Goal: Task Accomplishment & Management: Use online tool/utility

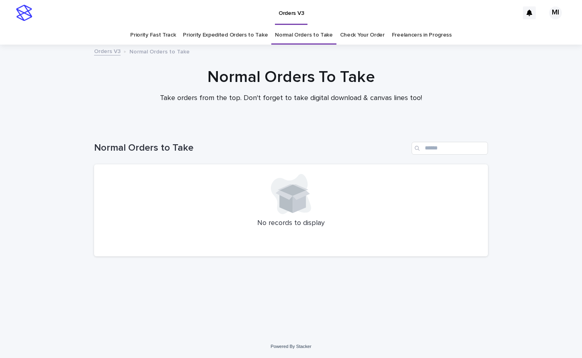
click at [238, 37] on link "Priority Expedited Orders to Take" at bounding box center [225, 35] width 85 height 19
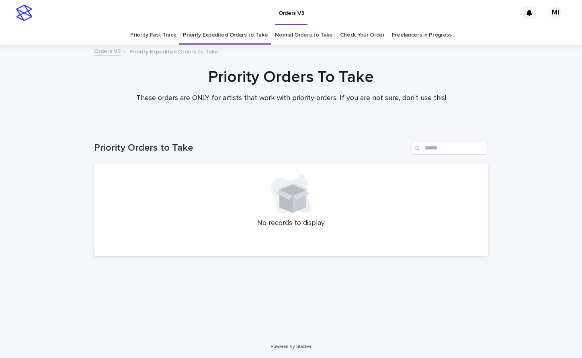
click at [169, 41] on link "Priority Fast Track" at bounding box center [152, 35] width 45 height 19
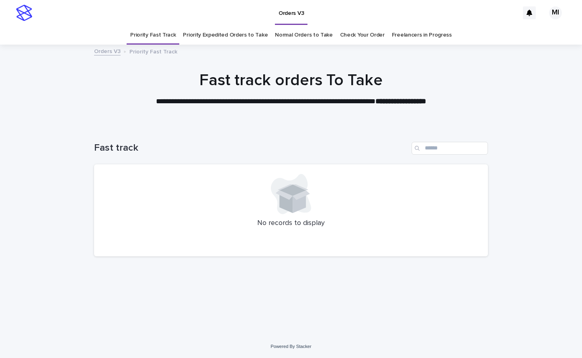
click at [353, 35] on link "Check Your Order" at bounding box center [362, 35] width 45 height 19
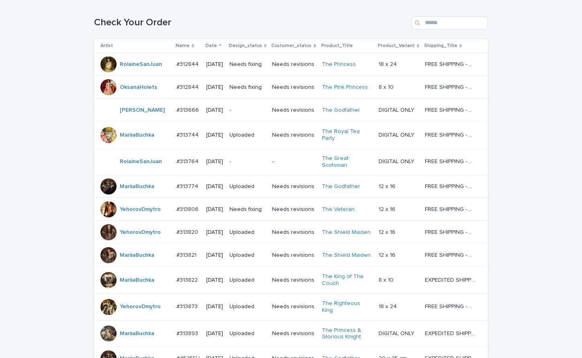
scroll to position [119, 0]
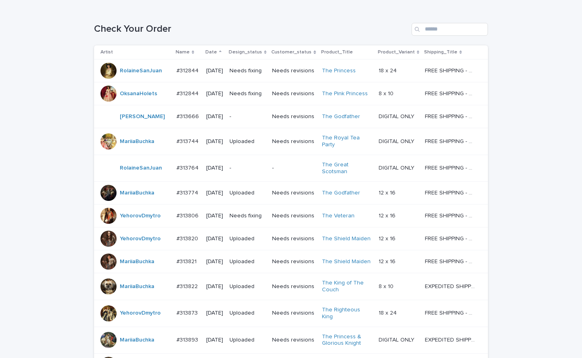
click at [278, 176] on td "-" at bounding box center [293, 168] width 49 height 27
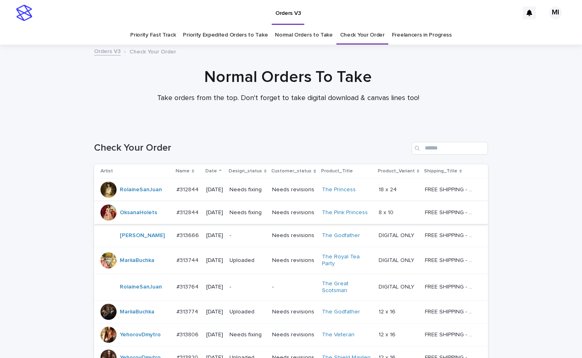
scroll to position [26, 0]
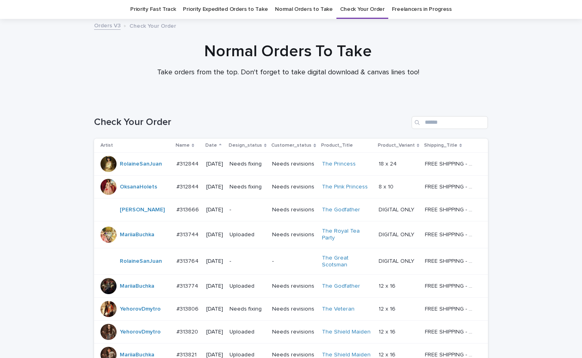
click at [254, 222] on td "-" at bounding box center [247, 210] width 43 height 23
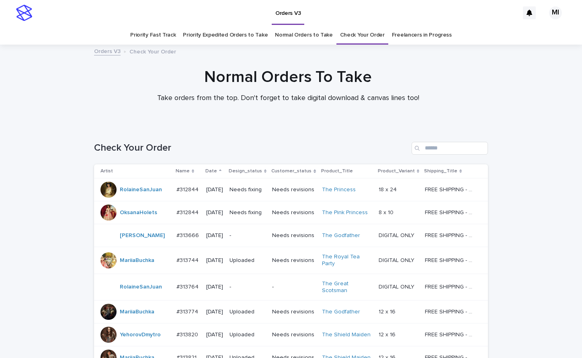
click at [234, 34] on link "Priority Expedited Orders to Take" at bounding box center [225, 35] width 85 height 19
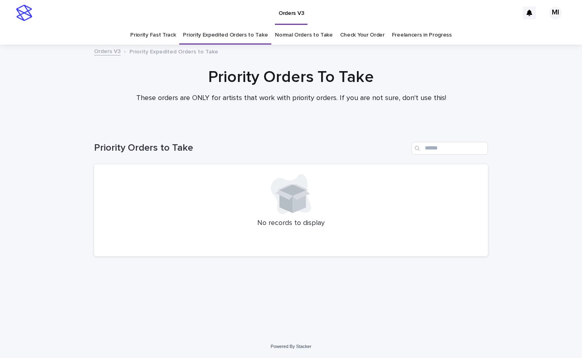
click at [174, 39] on link "Priority Fast Track" at bounding box center [152, 35] width 45 height 19
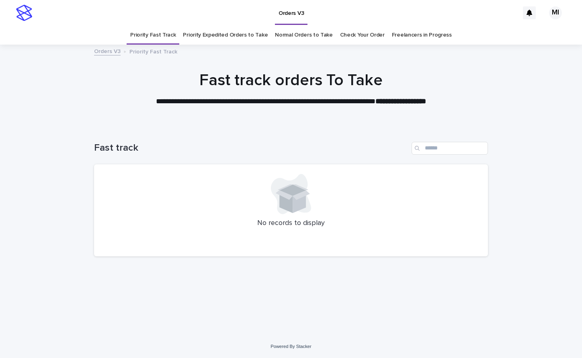
click at [340, 34] on link "Check Your Order" at bounding box center [362, 35] width 45 height 19
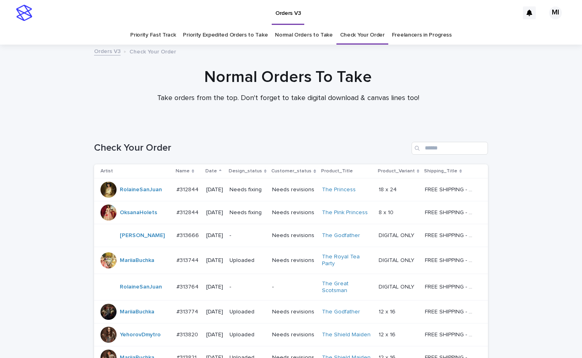
click at [247, 239] on p "-" at bounding box center [248, 235] width 36 height 7
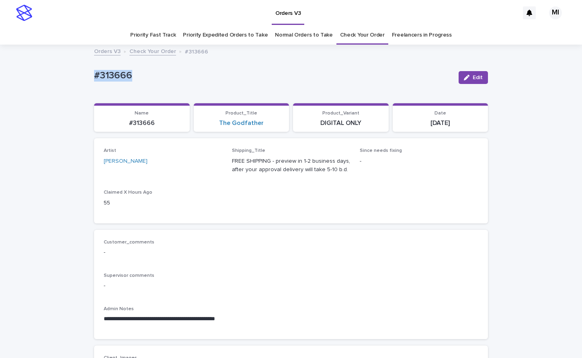
drag, startPoint x: 129, startPoint y: 81, endPoint x: 82, endPoint y: 78, distance: 47.1
copy p "#313666"
drag, startPoint x: 251, startPoint y: 127, endPoint x: 211, endPoint y: 130, distance: 39.5
click at [211, 130] on section "Product_Title The Godfather" at bounding box center [242, 117] width 96 height 29
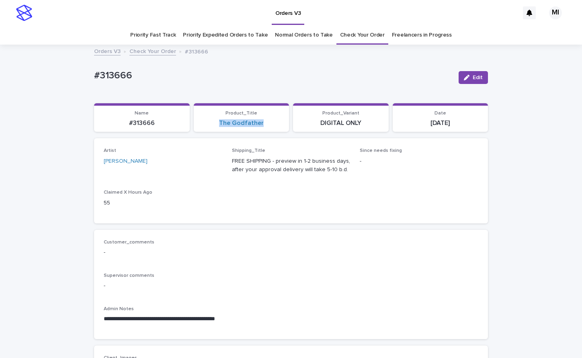
copy link "The Godfather"
drag, startPoint x: 360, startPoint y: 132, endPoint x: 318, endPoint y: 127, distance: 41.7
click at [318, 127] on section "Product_Variant DIGITAL ONLY" at bounding box center [341, 117] width 96 height 29
copy p "DIGITAL ONLY"
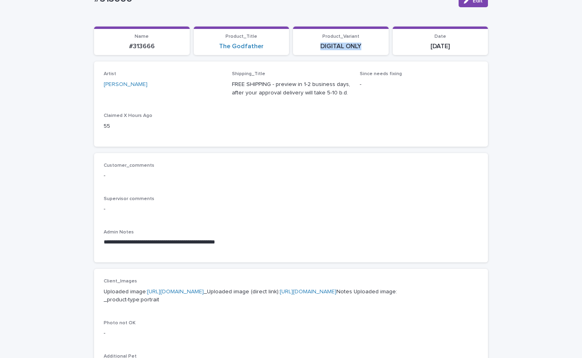
scroll to position [80, 0]
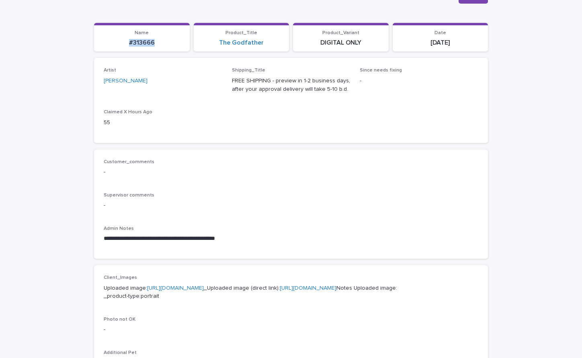
drag, startPoint x: 166, startPoint y: 47, endPoint x: 116, endPoint y: 44, distance: 49.6
click at [116, 44] on section "Name #313666" at bounding box center [142, 37] width 96 height 29
copy p "#313666"
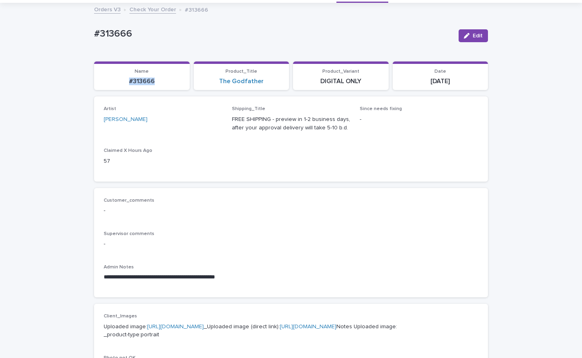
scroll to position [0, 0]
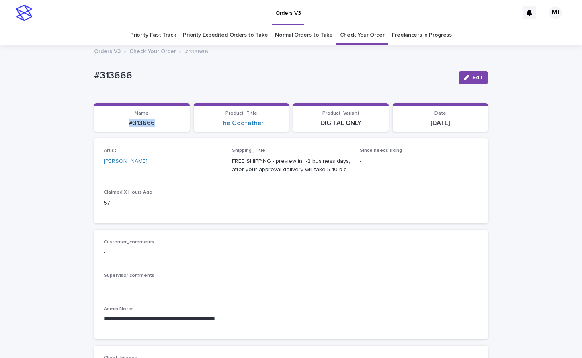
click at [296, 34] on link "Normal Orders to Take" at bounding box center [304, 35] width 58 height 19
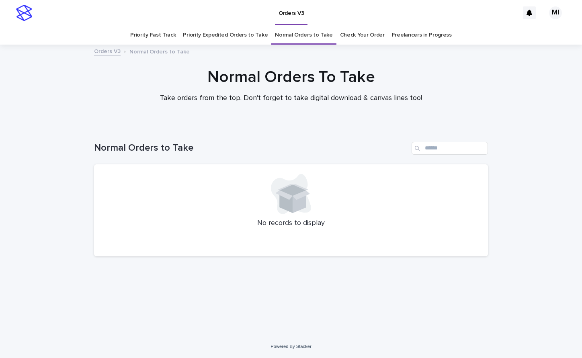
click at [351, 35] on link "Check Your Order" at bounding box center [362, 35] width 45 height 19
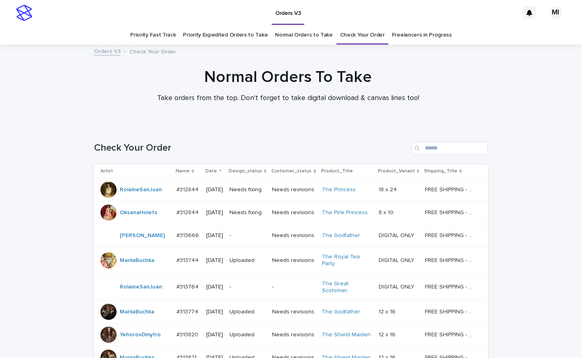
click at [173, 37] on link "Priority Fast Track" at bounding box center [152, 35] width 45 height 19
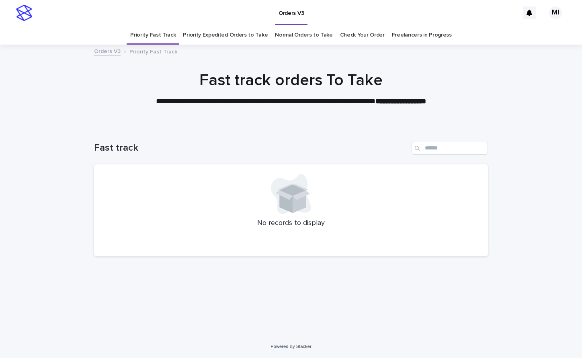
click at [215, 36] on link "Priority Expedited Orders to Take" at bounding box center [225, 35] width 85 height 19
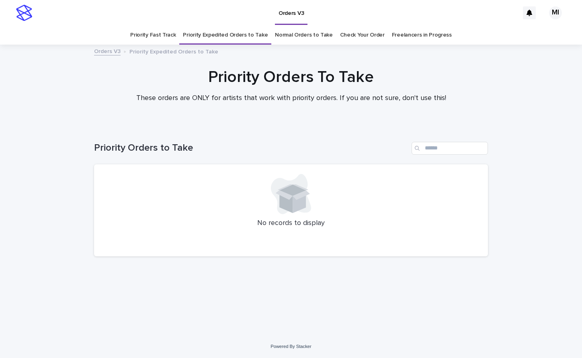
click at [299, 36] on link "Normal Orders to Take" at bounding box center [304, 35] width 58 height 19
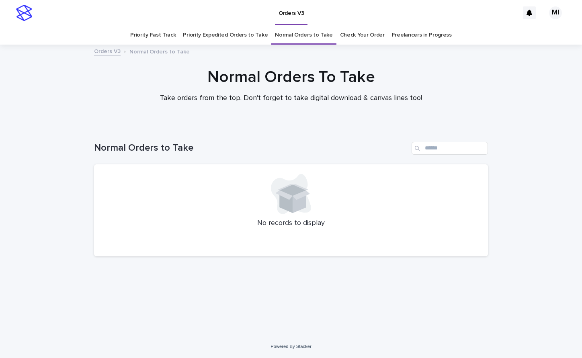
click at [354, 36] on link "Check Your Order" at bounding box center [362, 35] width 45 height 19
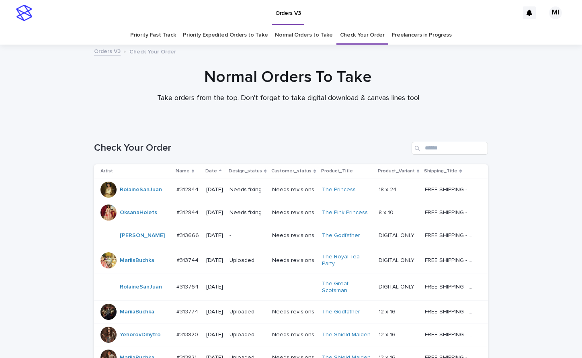
click at [240, 40] on link "Priority Expedited Orders to Take" at bounding box center [225, 35] width 85 height 19
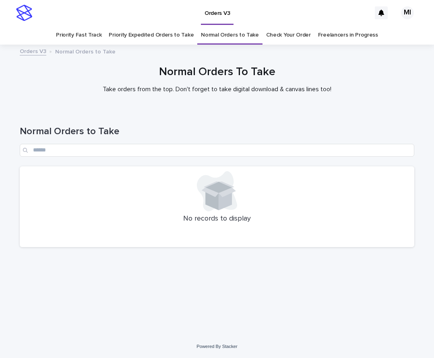
click at [101, 38] on link "Priority Fast Track" at bounding box center [78, 35] width 45 height 19
click at [141, 36] on link "Priority Expedited Orders to Take" at bounding box center [151, 35] width 85 height 19
